Goal: Task Accomplishment & Management: Manage account settings

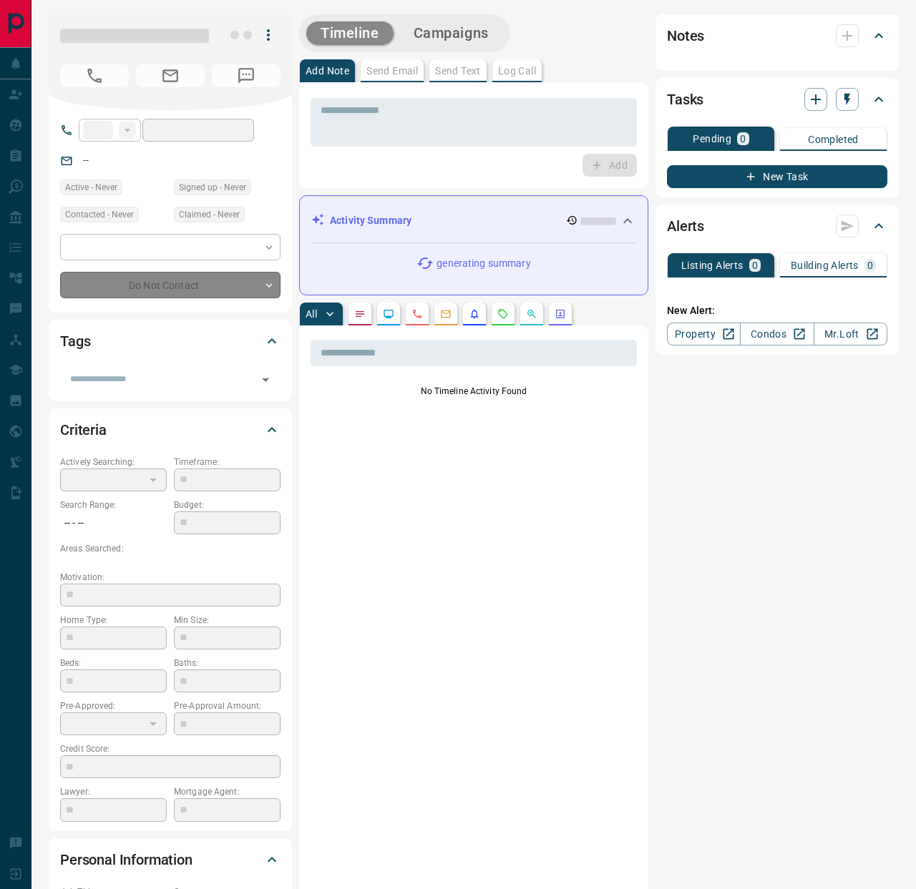
type input "**"
type input "**********"
type input "*"
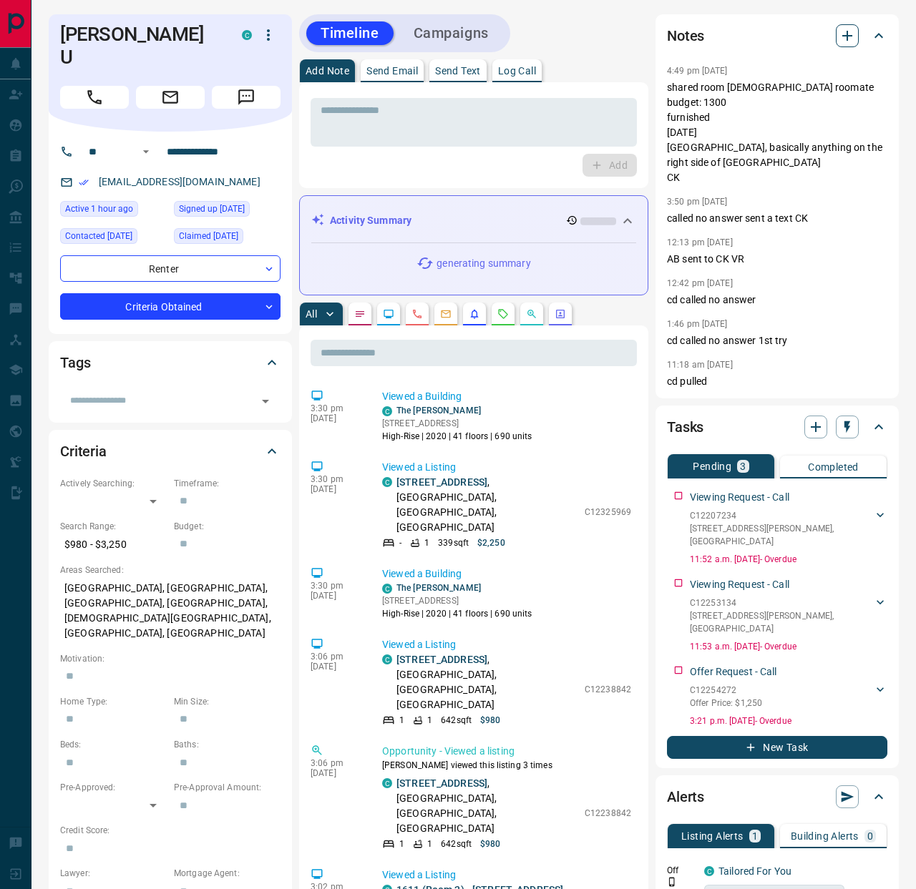
click at [840, 34] on icon "button" at bounding box center [847, 35] width 17 height 17
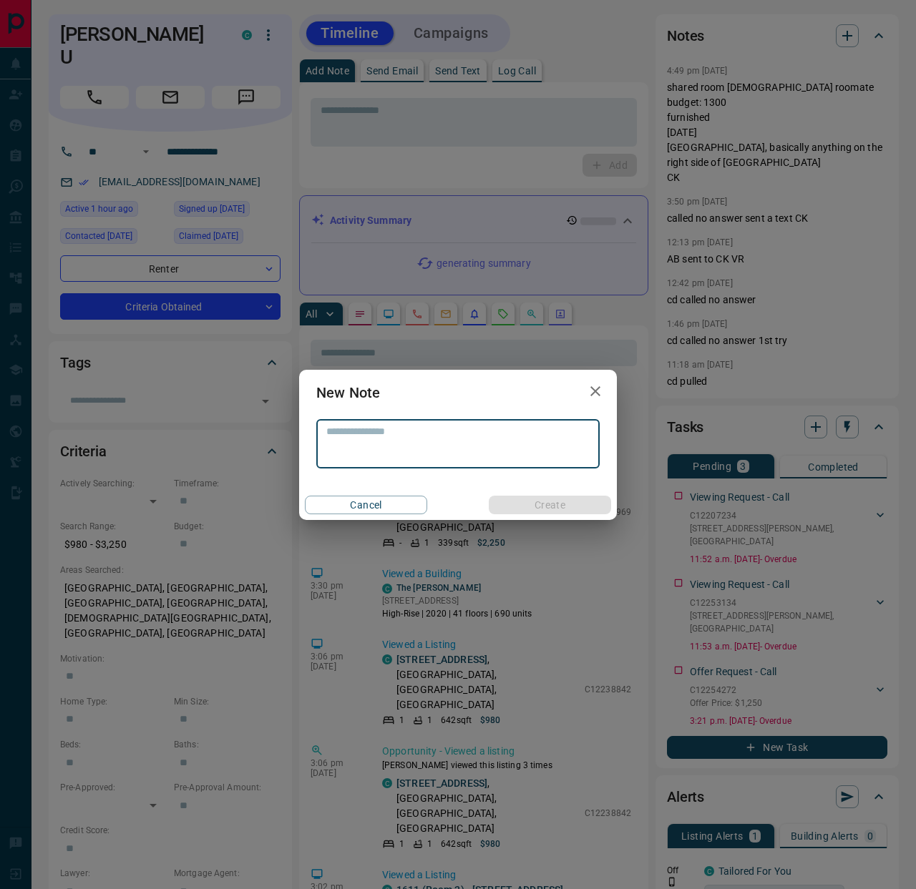
click at [325, 98] on div "New Note * ​ Cancel Create" at bounding box center [458, 444] width 916 height 889
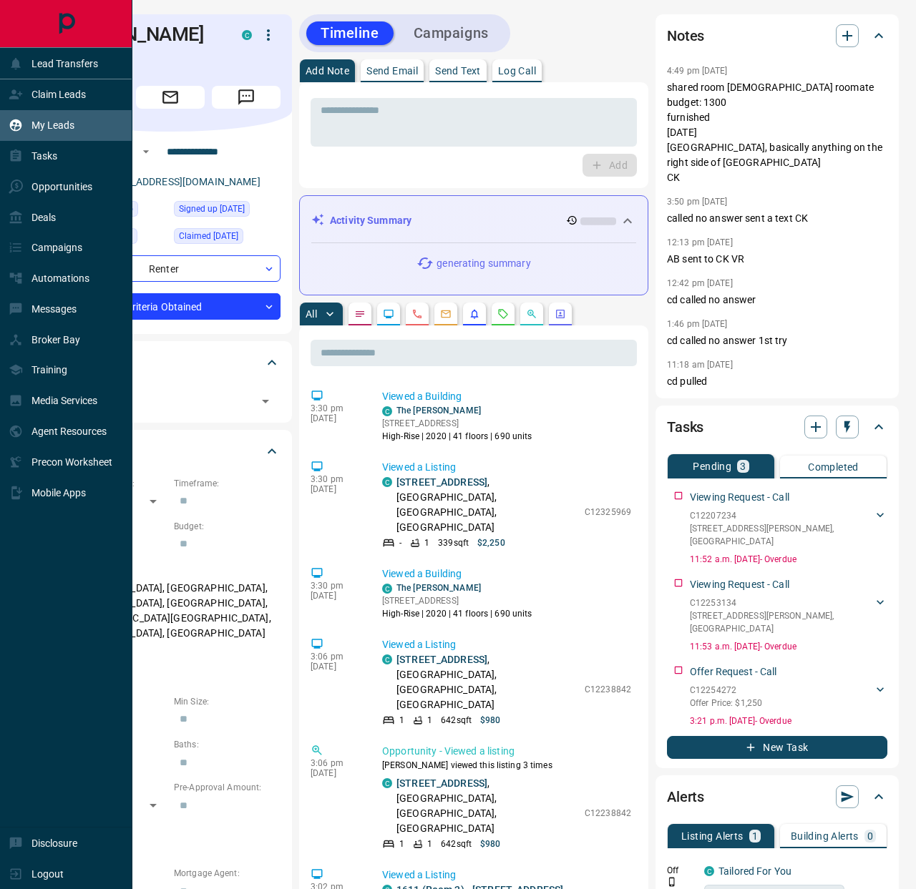
click at [42, 119] on div "My Leads" at bounding box center [42, 126] width 66 height 24
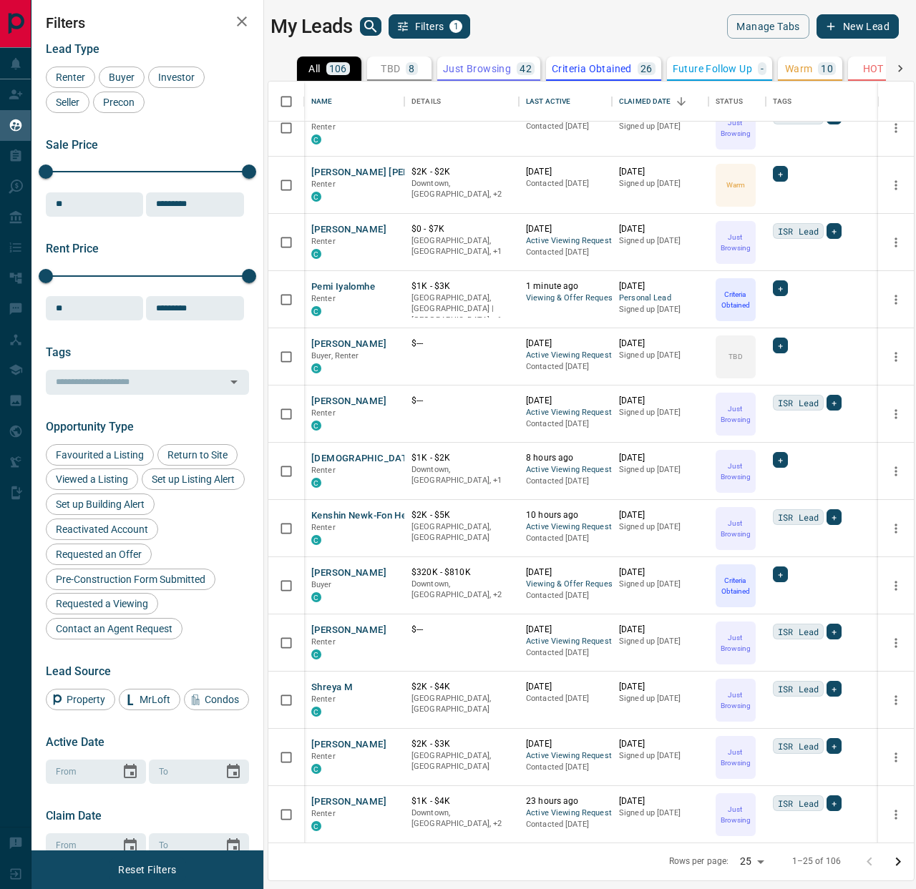
scroll to position [329, 0]
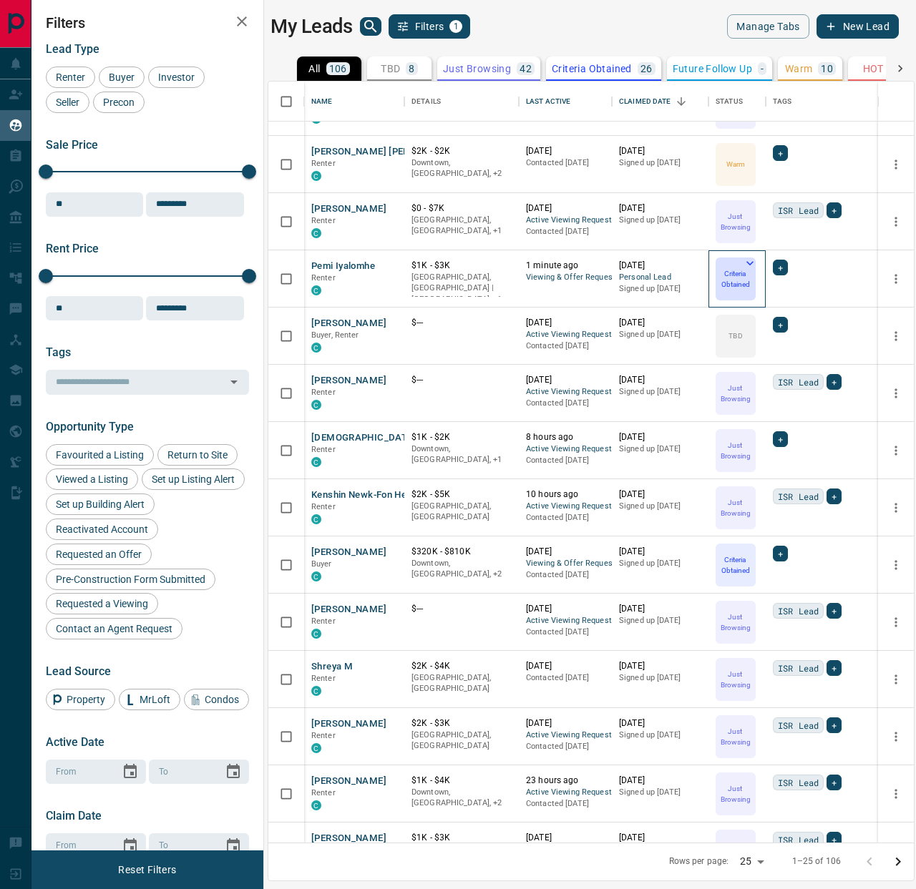
click at [748, 264] on icon at bounding box center [750, 263] width 14 height 14
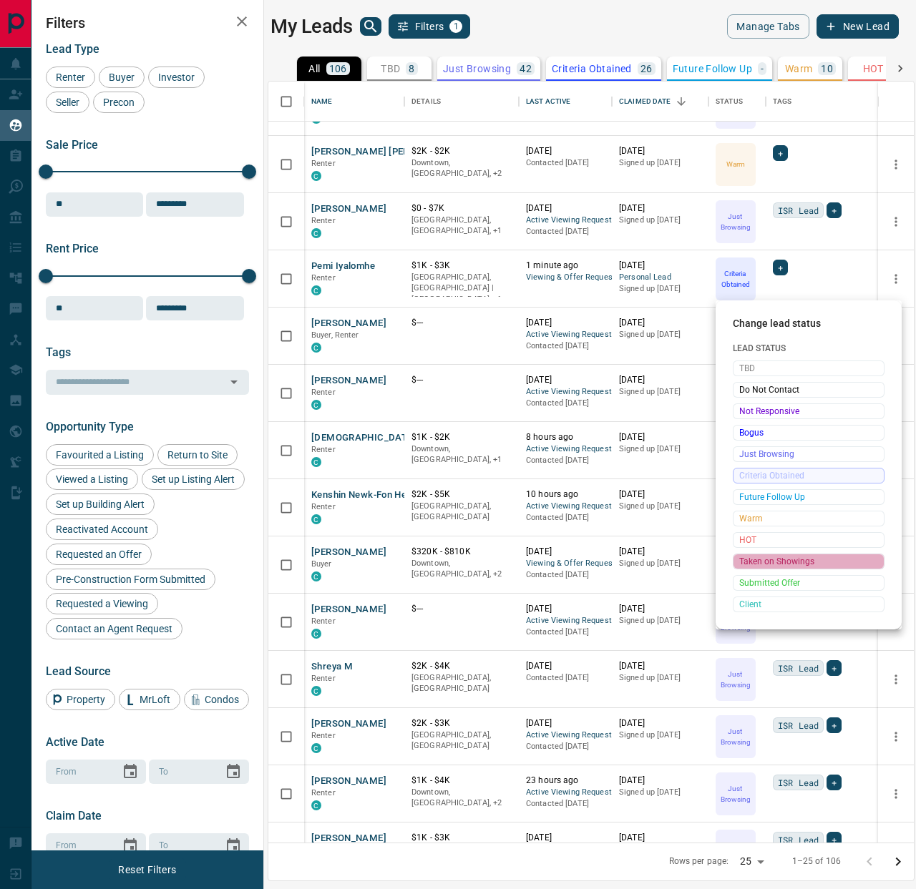
click at [770, 557] on span "Taken on Showings" at bounding box center [808, 562] width 139 height 14
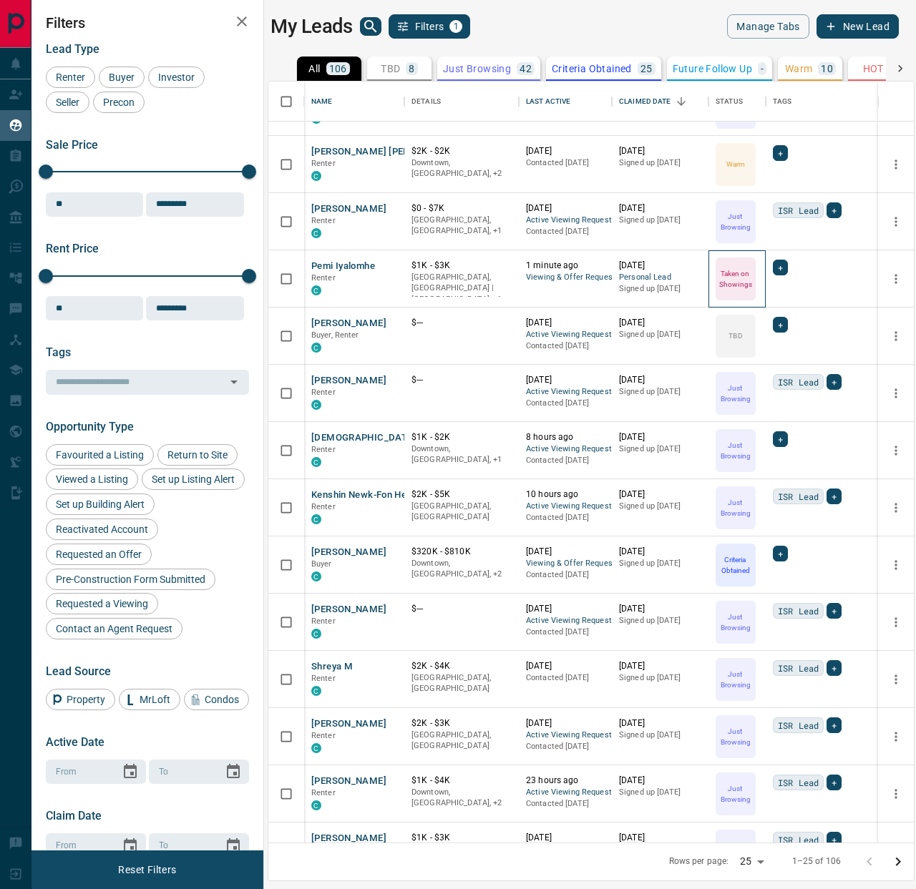
scroll to position [350, 0]
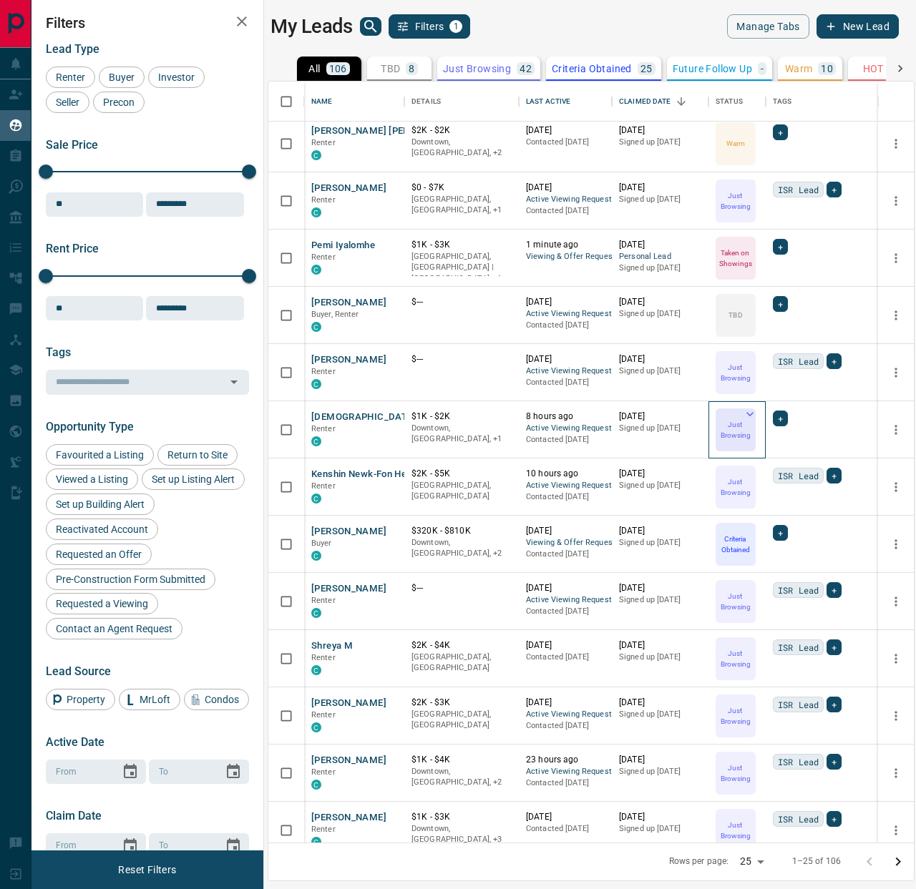
click at [749, 412] on icon at bounding box center [750, 414] width 14 height 14
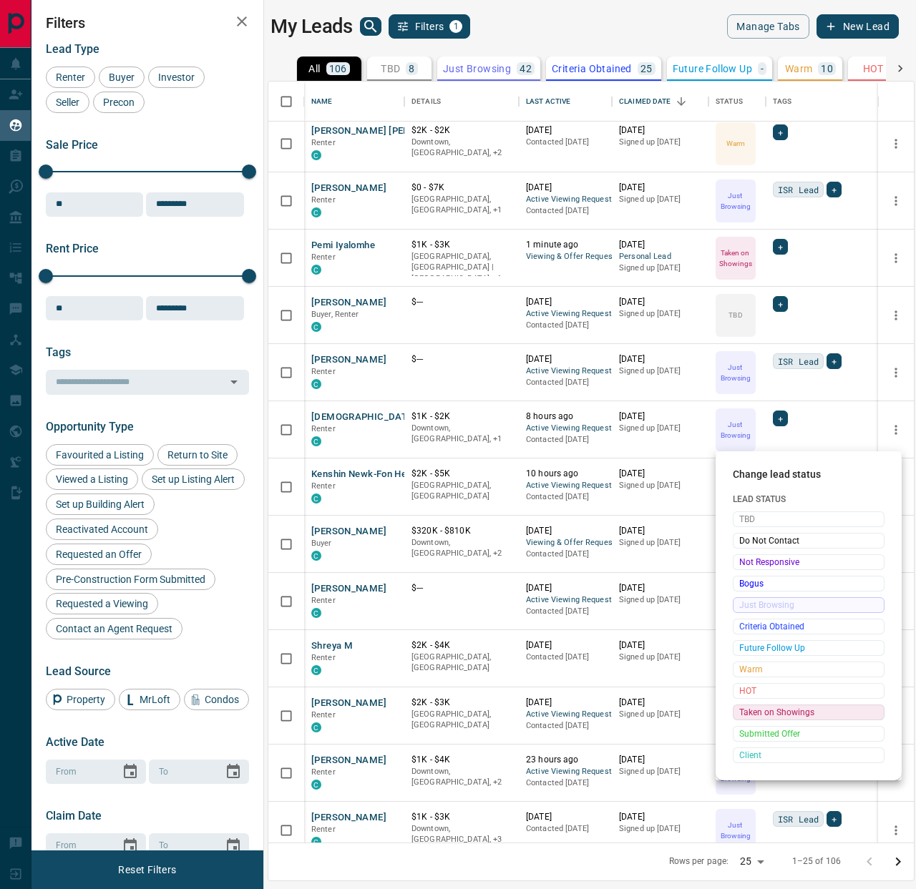
click at [748, 710] on span "Taken on Showings" at bounding box center [808, 713] width 139 height 14
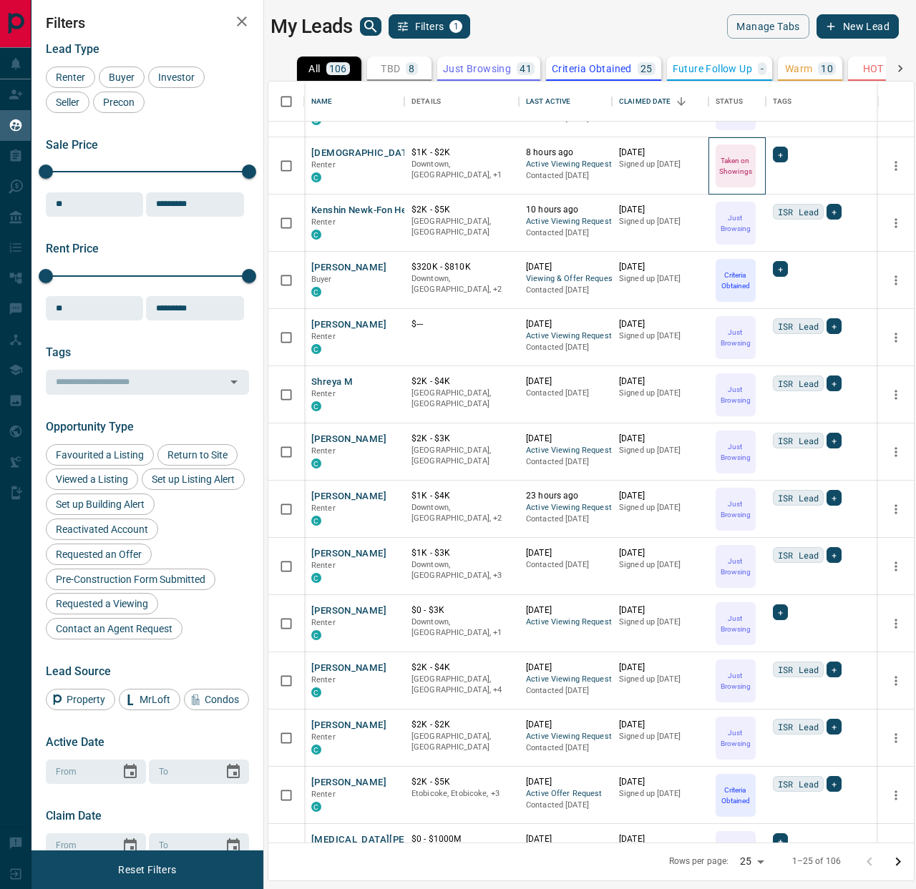
scroll to position [710, 0]
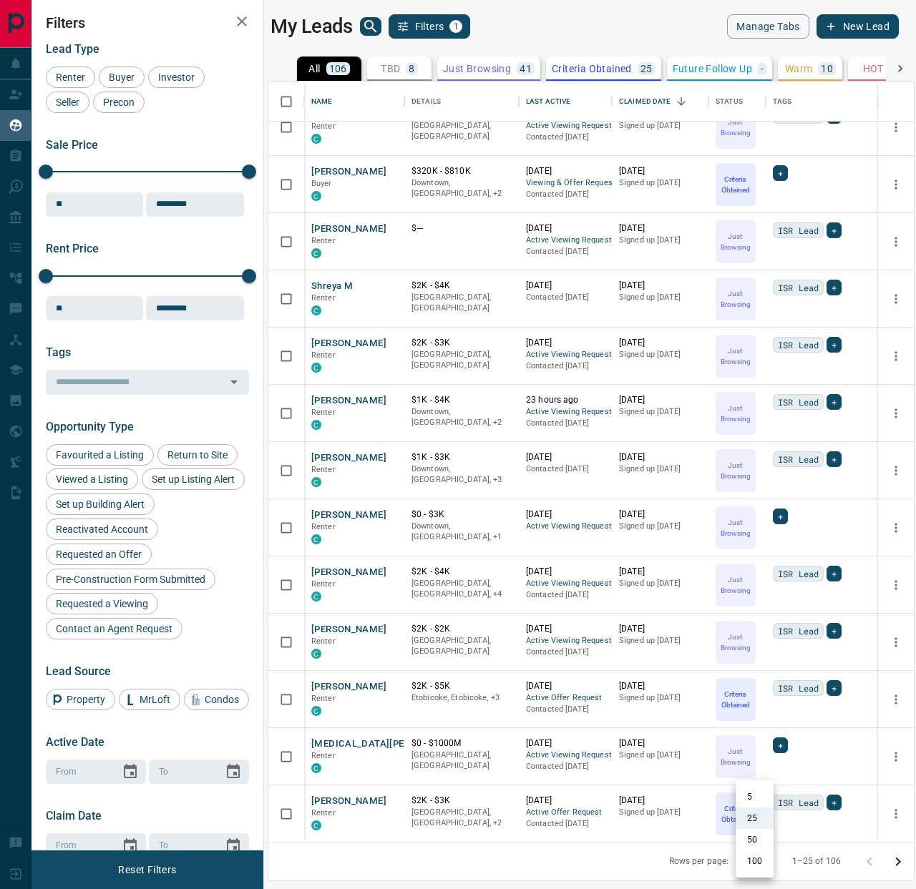
click at [761, 863] on body "Lead Transfers Claim Leads My Leads Tasks Opportunities Deals Campaigns Automat…" at bounding box center [458, 436] width 916 height 872
click at [757, 861] on li "100" at bounding box center [755, 861] width 38 height 21
type input "***"
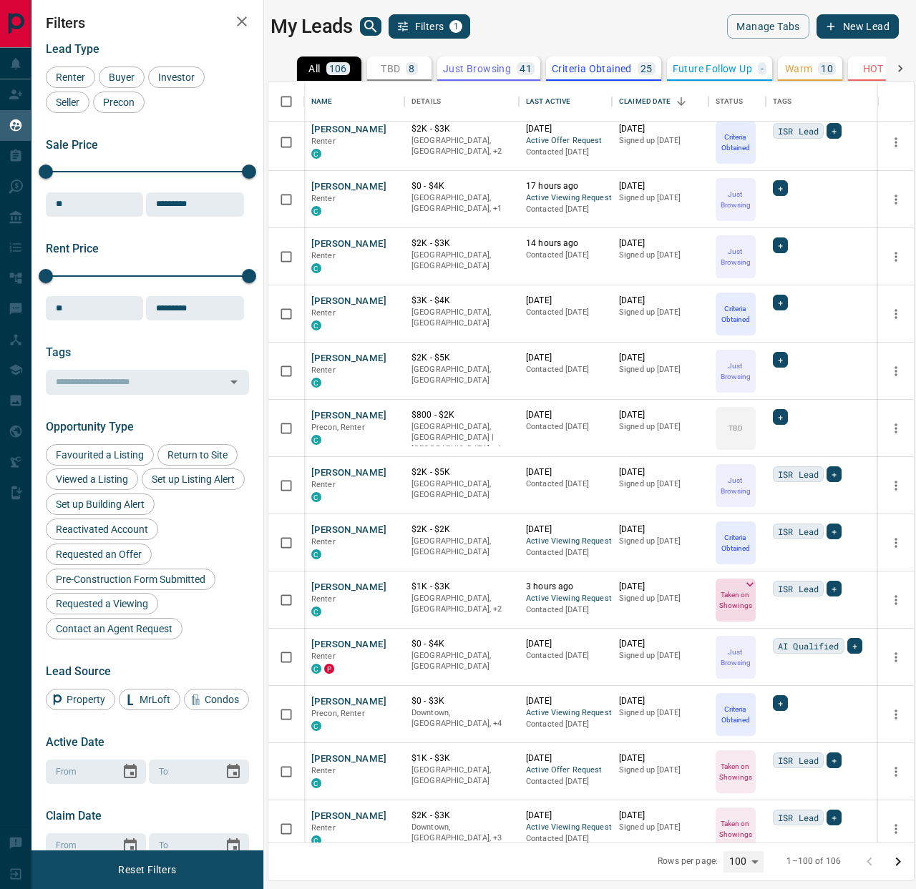
scroll to position [1401, 0]
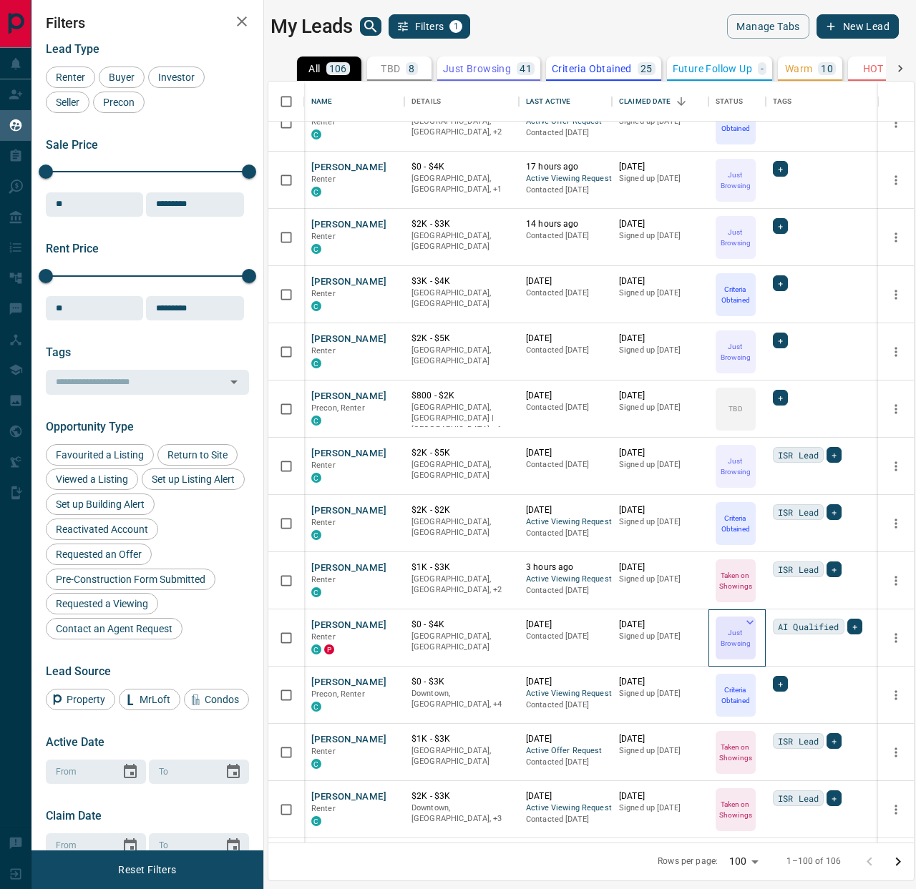
click at [750, 616] on icon at bounding box center [750, 622] width 14 height 14
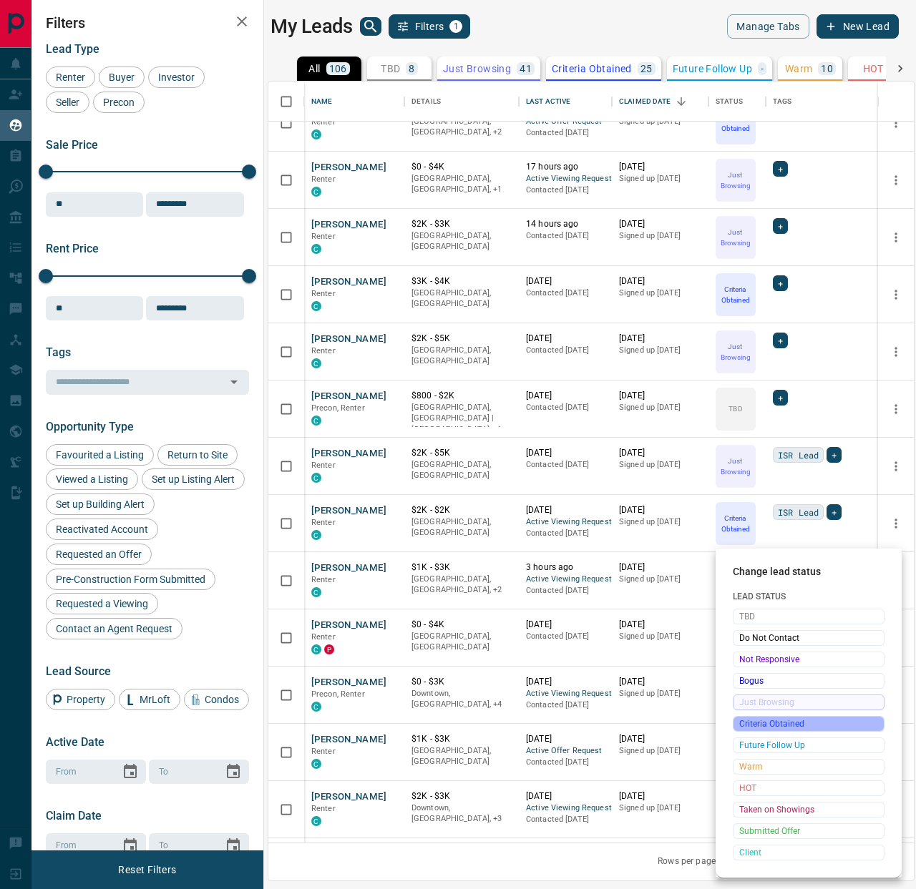
click at [763, 726] on span "Criteria Obtained" at bounding box center [808, 724] width 139 height 14
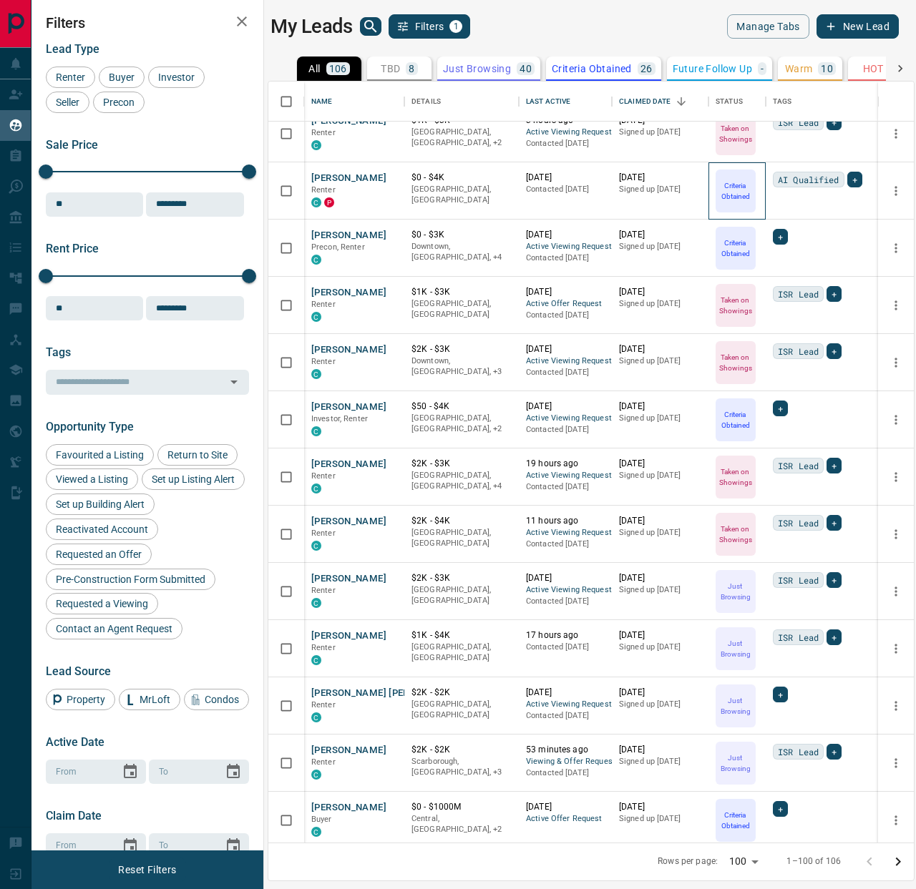
scroll to position [1856, 0]
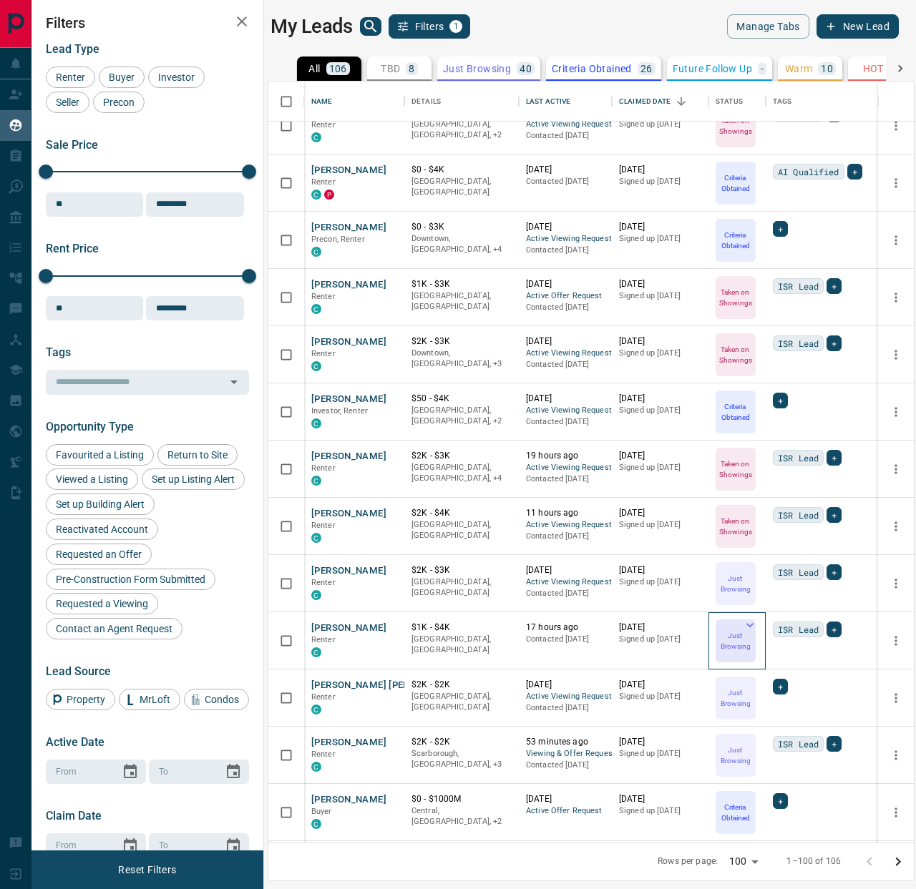
click at [747, 623] on icon at bounding box center [749, 625] width 7 height 4
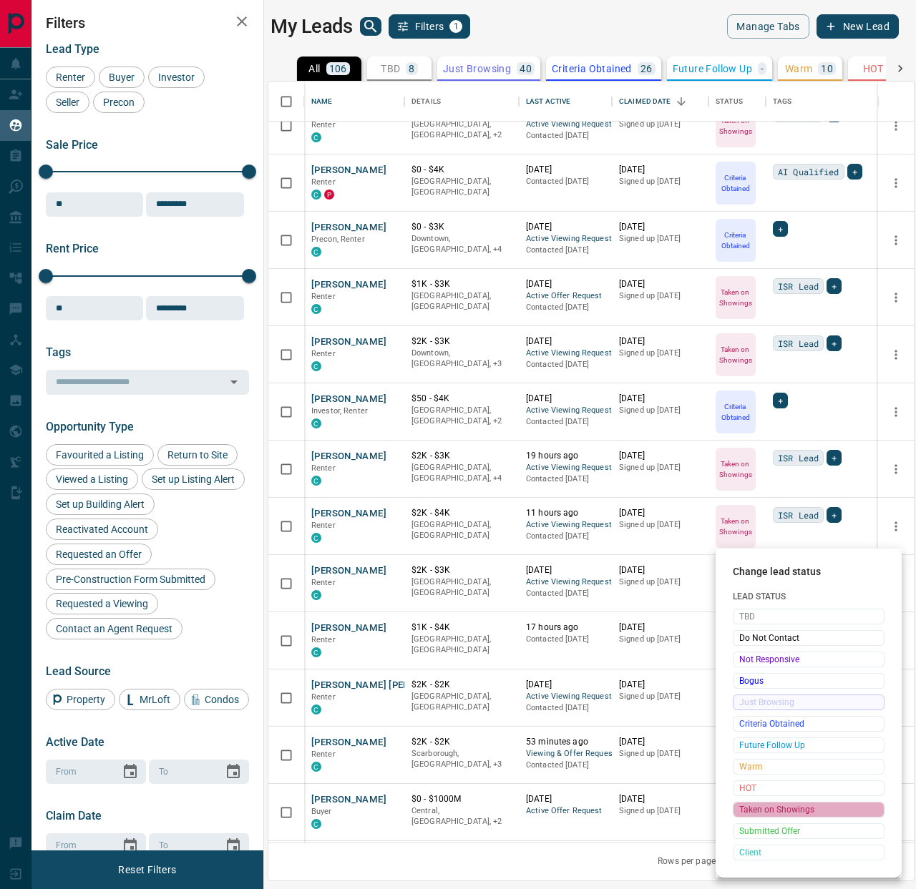
click at [756, 809] on span "Taken on Showings" at bounding box center [808, 810] width 139 height 14
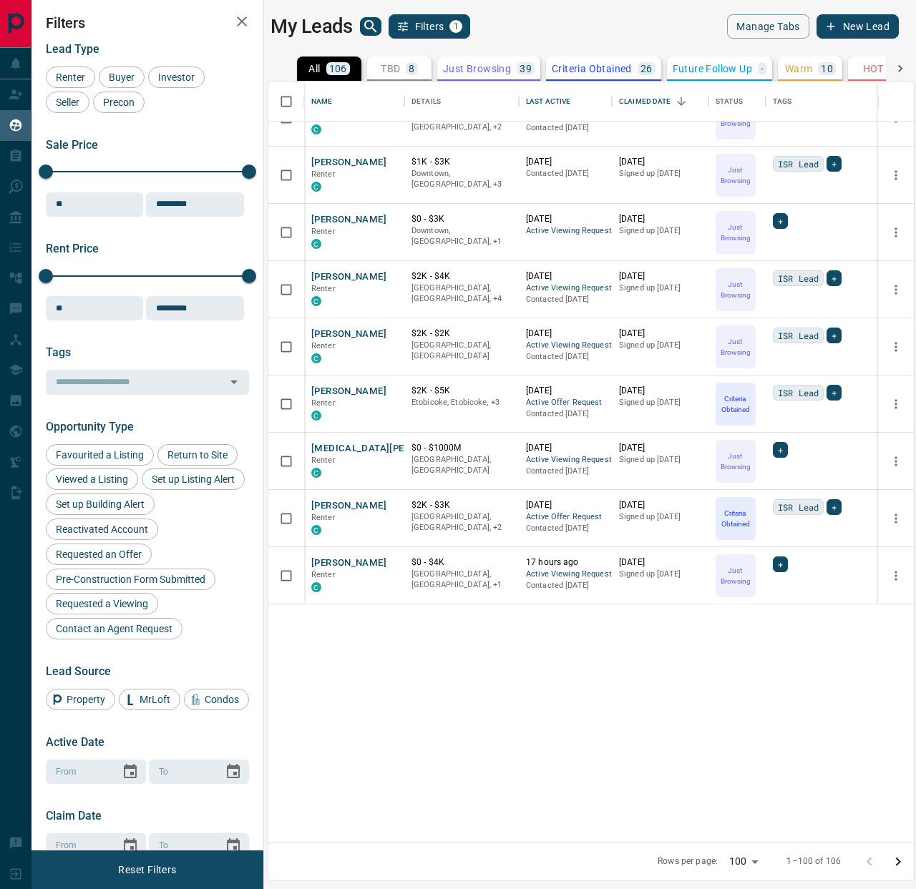
scroll to position [0, 0]
